Goal: Complete application form: Complete application form

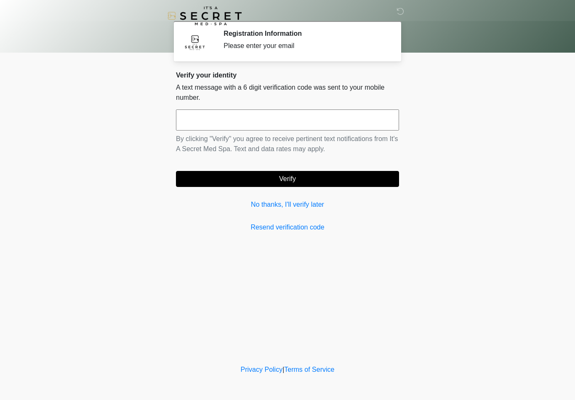
click at [217, 123] on input "text" at bounding box center [287, 119] width 223 height 21
drag, startPoint x: 217, startPoint y: 123, endPoint x: 431, endPoint y: 298, distance: 276.7
click at [431, 298] on body "‎ ‎ Registration Information Please enter your email Please connect to Wi-Fi no…" at bounding box center [287, 200] width 575 height 400
click at [349, 119] on input "******" at bounding box center [287, 119] width 223 height 21
type input "******"
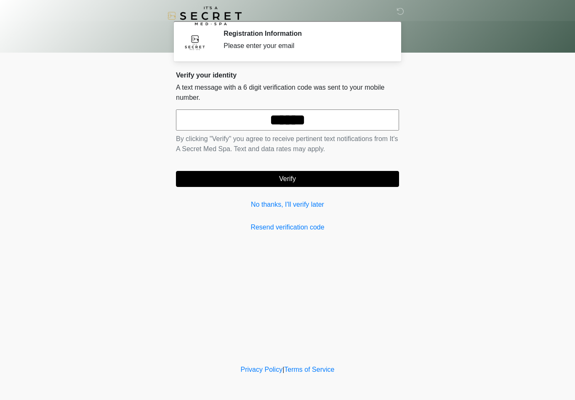
click at [294, 180] on button "Verify" at bounding box center [287, 179] width 223 height 16
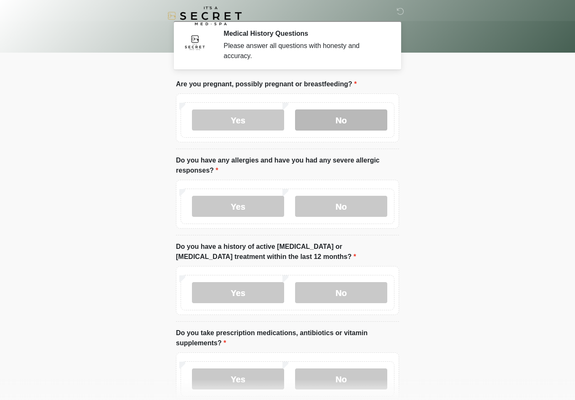
click at [353, 112] on label "No" at bounding box center [341, 119] width 92 height 21
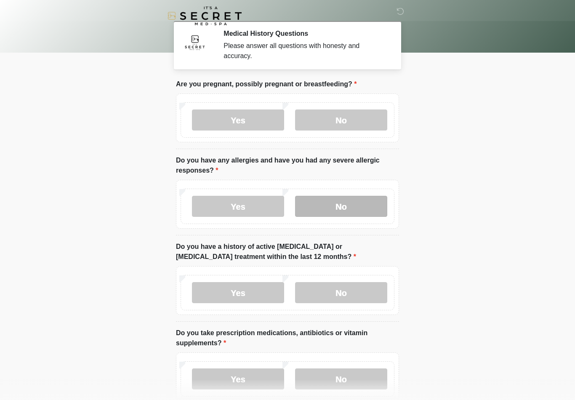
click at [349, 204] on label "No" at bounding box center [341, 206] width 92 height 21
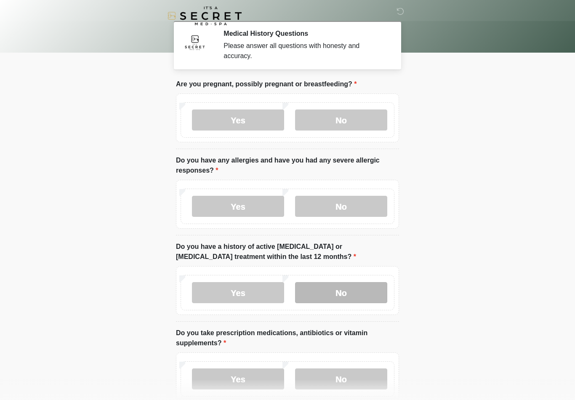
click at [354, 290] on label "No" at bounding box center [341, 292] width 92 height 21
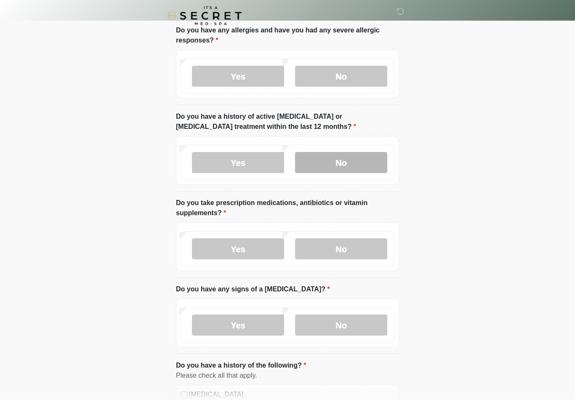
scroll to position [132, 0]
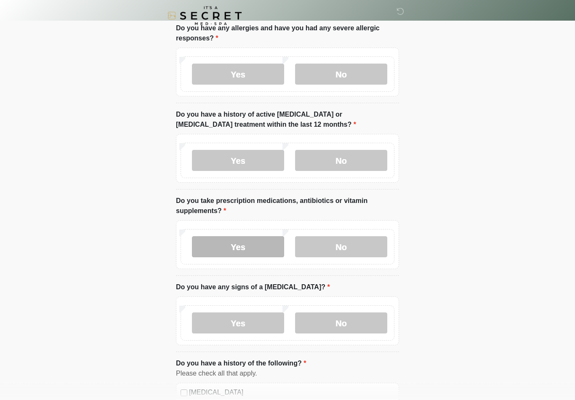
click at [232, 246] on label "Yes" at bounding box center [238, 247] width 92 height 21
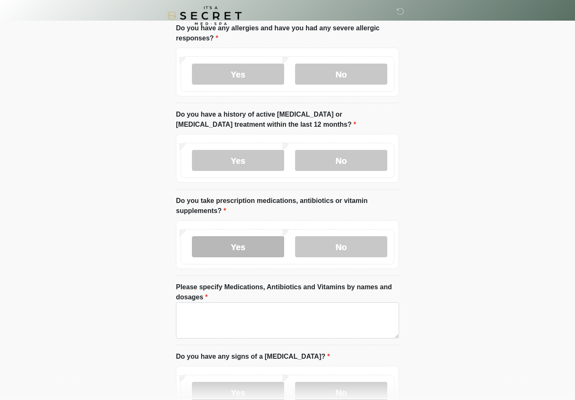
scroll to position [132, 0]
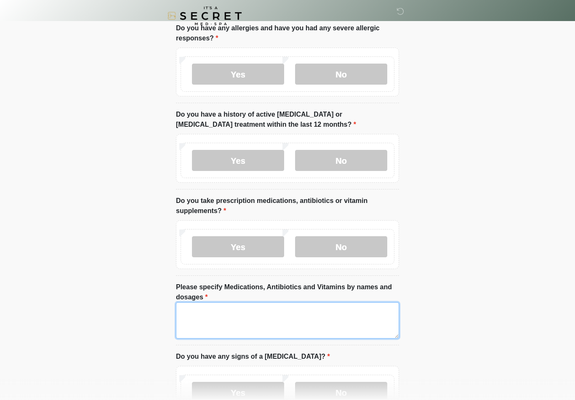
click at [191, 320] on textarea "Please specify Medications, Antibiotics and Vitamins by names and dosages" at bounding box center [287, 320] width 223 height 36
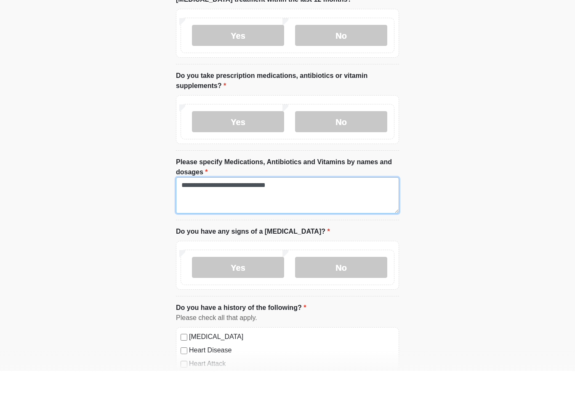
scroll to position [234, 0]
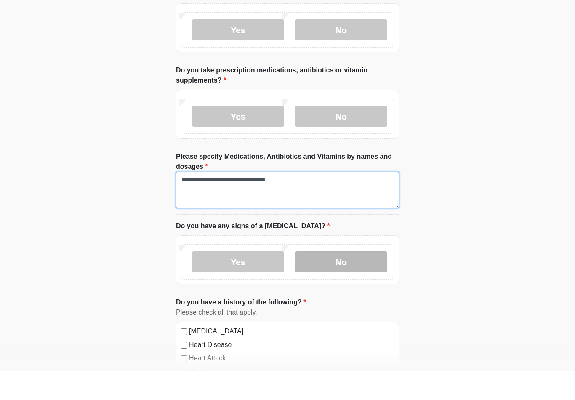
type textarea "**********"
click at [339, 280] on label "No" at bounding box center [341, 290] width 92 height 21
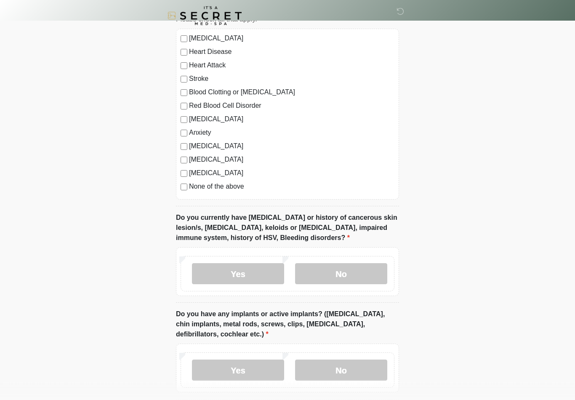
scroll to position [556, 0]
click at [344, 274] on label "No" at bounding box center [341, 273] width 92 height 21
click at [342, 366] on label "No" at bounding box center [341, 369] width 92 height 21
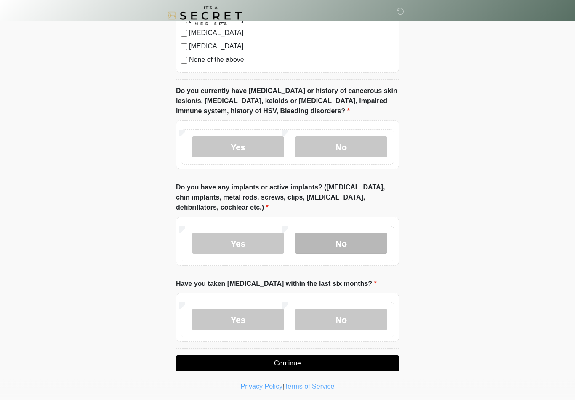
scroll to position [684, 0]
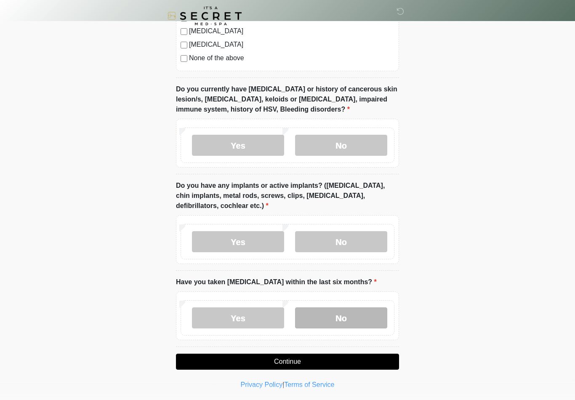
click at [342, 314] on label "No" at bounding box center [341, 317] width 92 height 21
click at [292, 354] on button "Continue" at bounding box center [287, 362] width 223 height 16
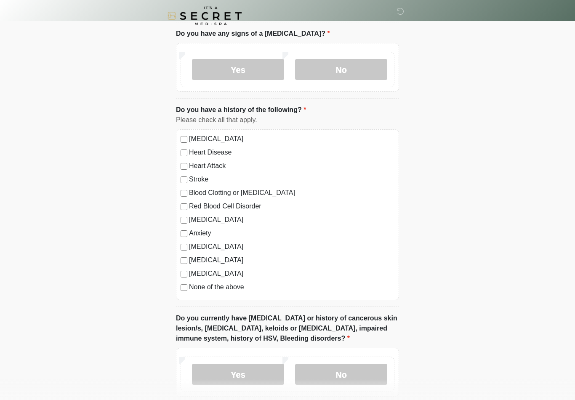
scroll to position [0, 0]
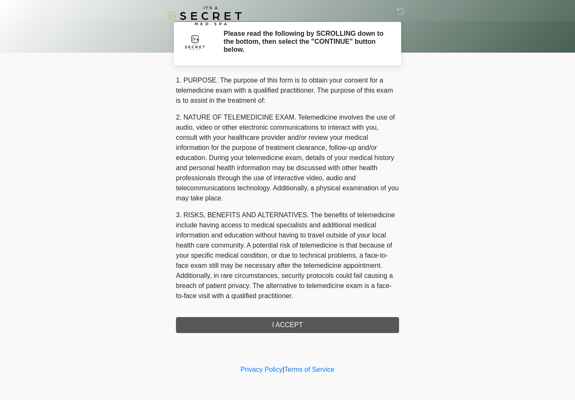
click at [290, 325] on div "1. PURPOSE. The purpose of this form is to obtain your consent for a telemedici…" at bounding box center [287, 204] width 223 height 258
click at [294, 322] on div "1. PURPOSE. The purpose of this form is to obtain your consent for a telemedici…" at bounding box center [287, 204] width 223 height 258
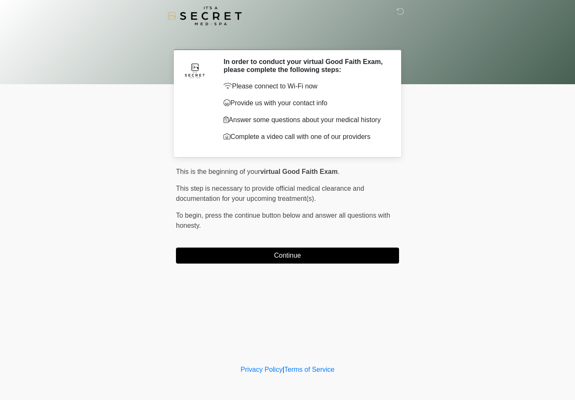
click at [365, 280] on div "‎ ‎ In order to conduct your virtual Good Faith Exam, please complete the follo…" at bounding box center [287, 181] width 253 height 346
click at [359, 260] on button "Continue" at bounding box center [287, 256] width 223 height 16
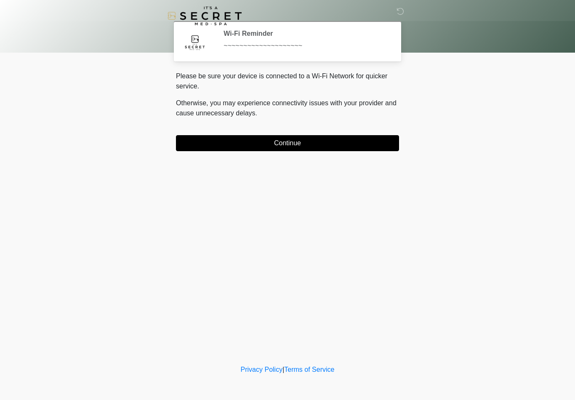
click at [330, 144] on button "Continue" at bounding box center [287, 143] width 223 height 16
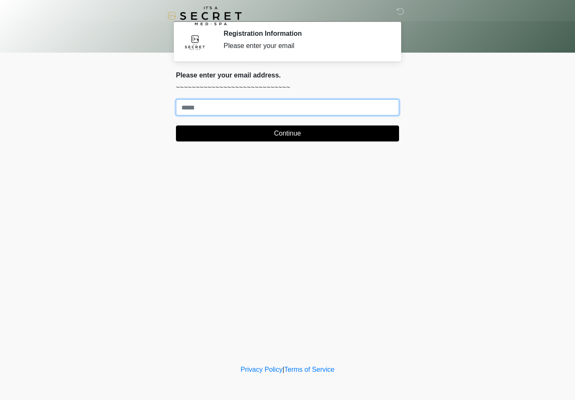
click at [278, 114] on input "Where should we email your treatment plan?" at bounding box center [287, 107] width 223 height 16
click at [321, 110] on input "Where should we email your treatment plan?" at bounding box center [287, 107] width 223 height 16
click at [357, 110] on input "Where should we email your treatment plan?" at bounding box center [287, 107] width 223 height 16
click at [288, 133] on button "Continue" at bounding box center [287, 133] width 223 height 16
click at [188, 106] on input "**********" at bounding box center [287, 107] width 223 height 16
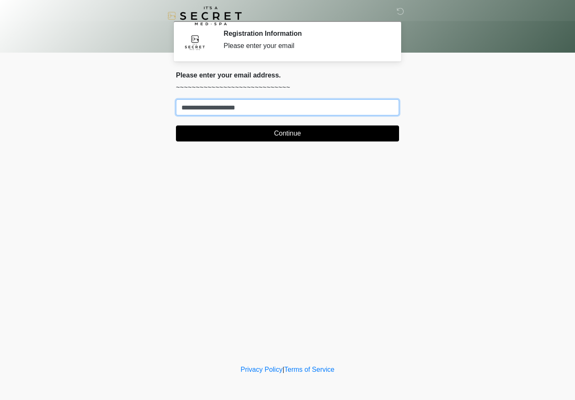
type input "**********"
click at [295, 138] on button "Continue" at bounding box center [287, 133] width 223 height 16
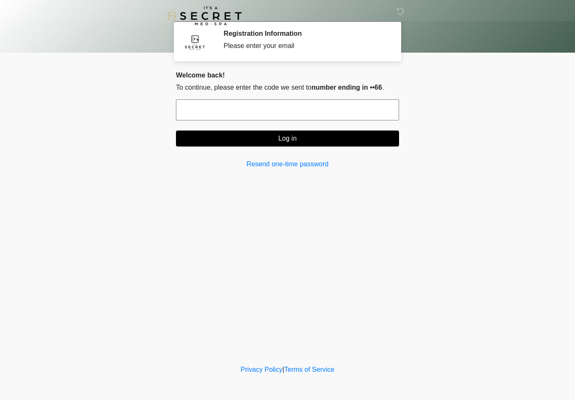
click at [220, 109] on input "text" at bounding box center [287, 109] width 223 height 21
type input "******"
click at [285, 142] on button "Log in" at bounding box center [287, 138] width 223 height 16
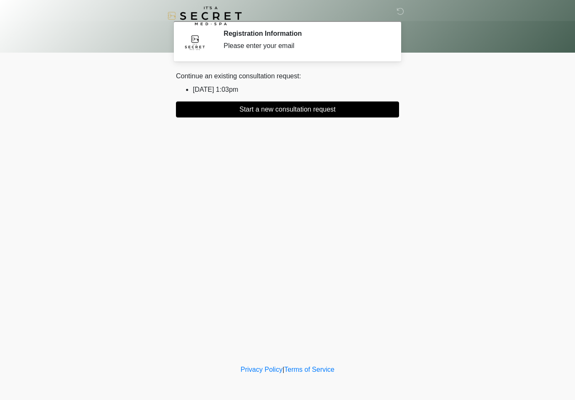
click at [282, 112] on button "Start a new consultation request" at bounding box center [287, 109] width 223 height 16
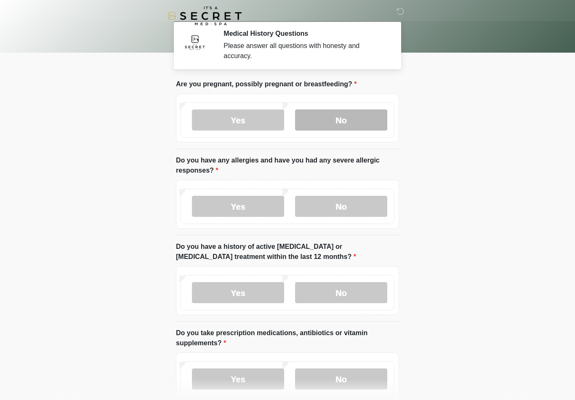
click at [345, 121] on label "No" at bounding box center [341, 119] width 92 height 21
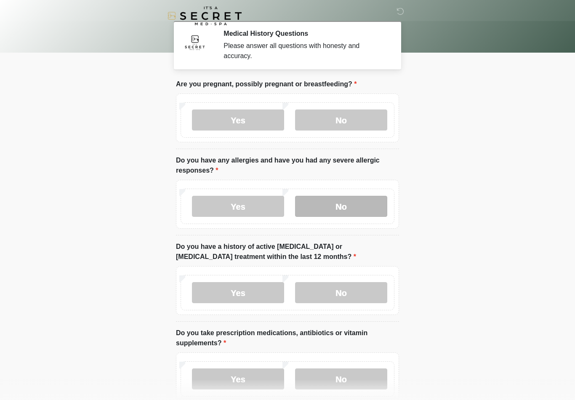
click at [339, 205] on label "No" at bounding box center [341, 206] width 92 height 21
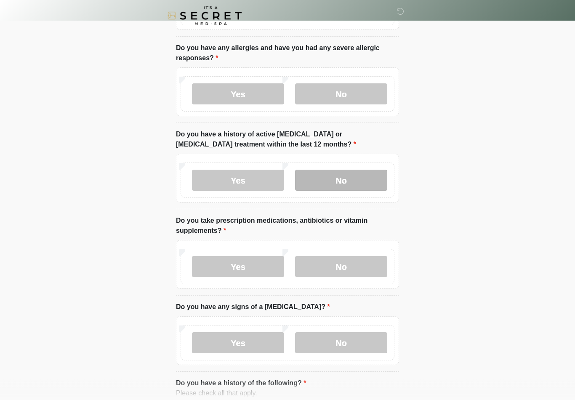
click at [353, 184] on label "No" at bounding box center [341, 180] width 92 height 21
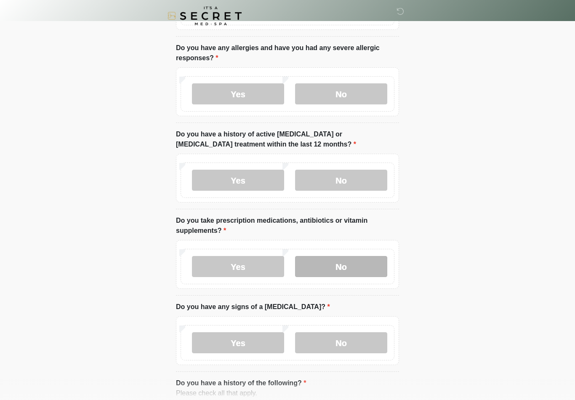
click at [351, 272] on label "No" at bounding box center [341, 266] width 92 height 21
click at [348, 348] on label "No" at bounding box center [341, 342] width 92 height 21
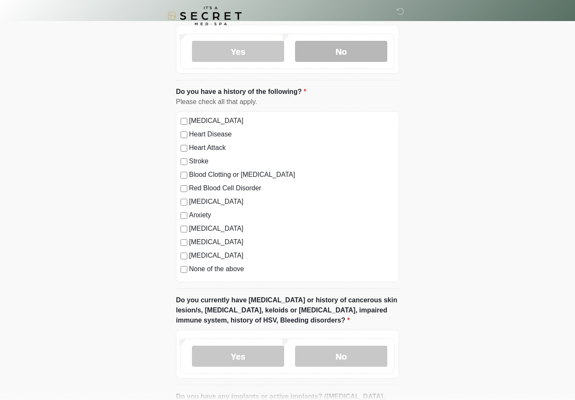
scroll to position [407, 0]
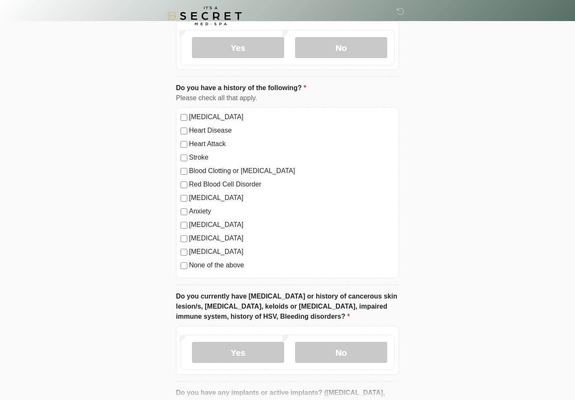
click at [237, 264] on label "None of the above" at bounding box center [291, 265] width 205 height 10
click at [344, 355] on label "No" at bounding box center [341, 352] width 92 height 21
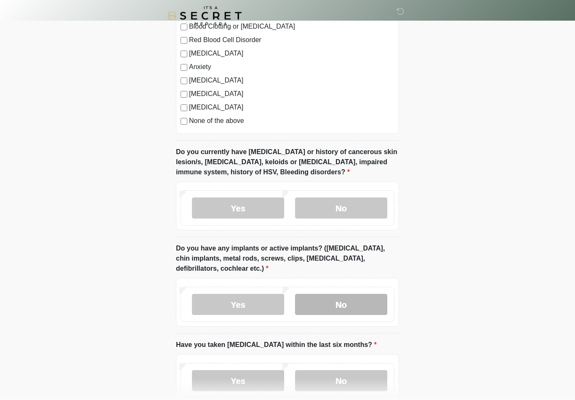
click at [346, 307] on label "No" at bounding box center [341, 304] width 92 height 21
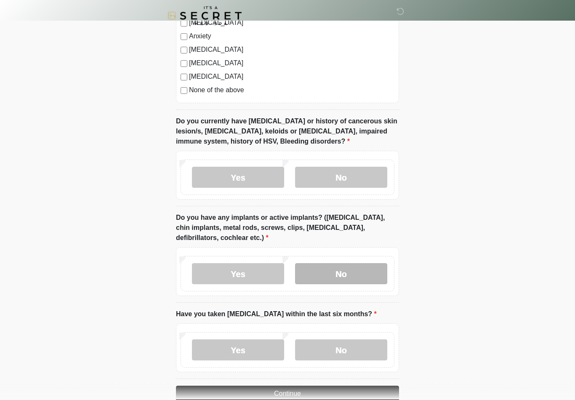
scroll to position [615, 0]
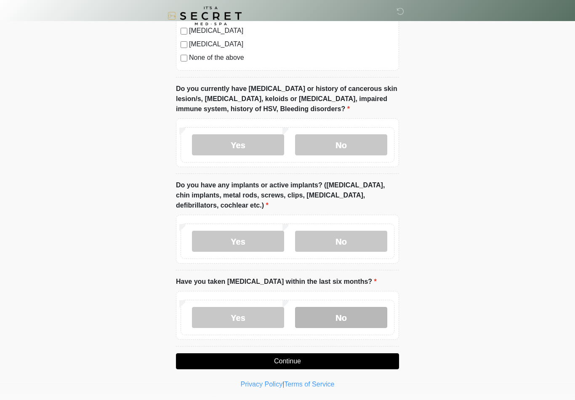
click at [340, 317] on label "No" at bounding box center [341, 317] width 92 height 21
click at [293, 363] on button "Continue" at bounding box center [287, 361] width 223 height 16
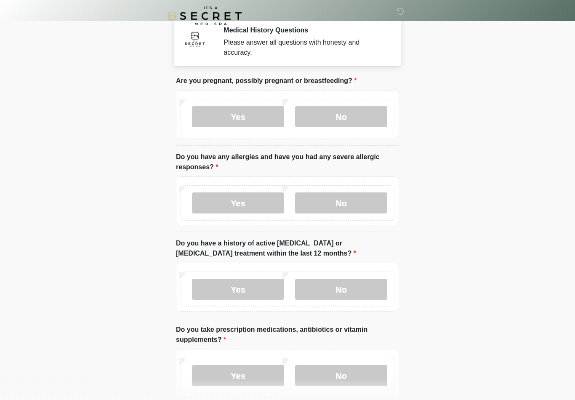
scroll to position [0, 0]
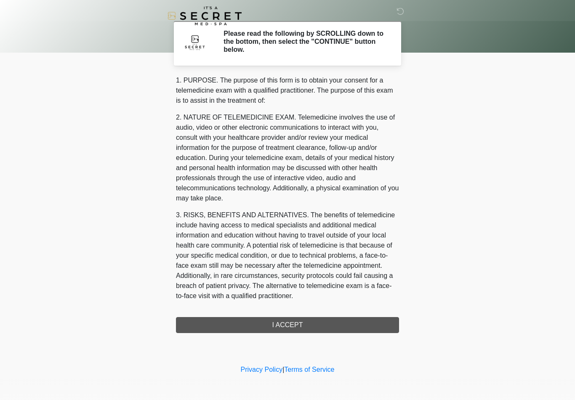
click at [287, 321] on div "1. PURPOSE. The purpose of this form is to obtain your consent for a telemedici…" at bounding box center [287, 204] width 223 height 258
click at [289, 323] on div "1. PURPOSE. The purpose of this form is to obtain your consent for a telemedici…" at bounding box center [287, 204] width 223 height 258
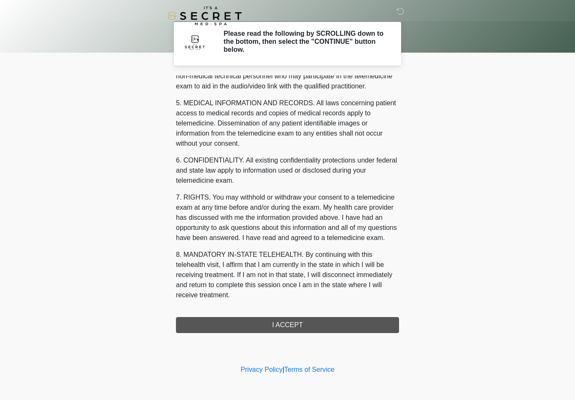
scroll to position [257, 0]
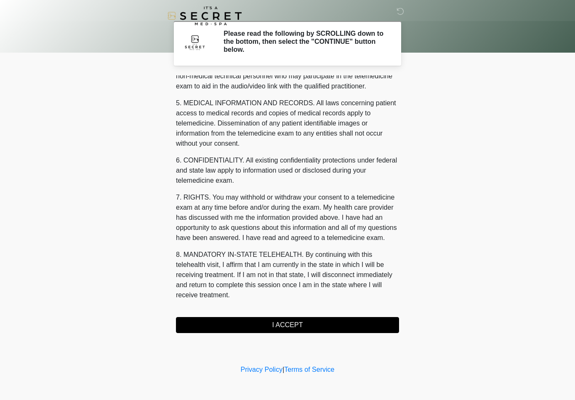
click at [288, 323] on button "I ACCEPT" at bounding box center [287, 325] width 223 height 16
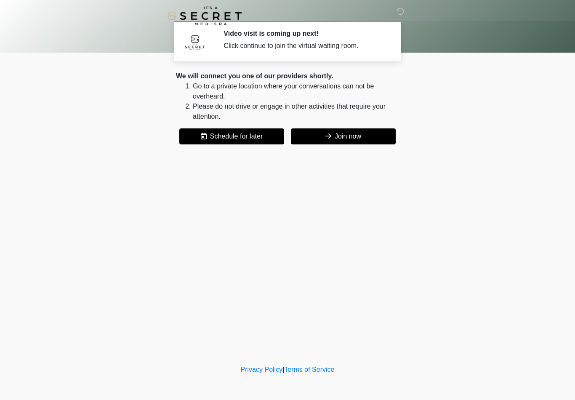
click at [349, 136] on button "Join now" at bounding box center [343, 136] width 105 height 16
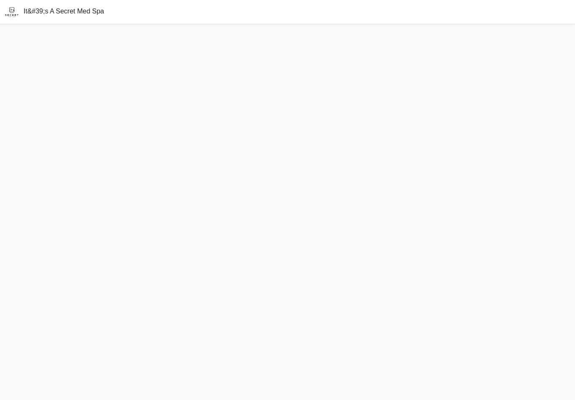
click at [0, 0] on html "It&#39;s A Secret Med Spa" at bounding box center [287, 200] width 575 height 400
